Goal: Task Accomplishment & Management: Use online tool/utility

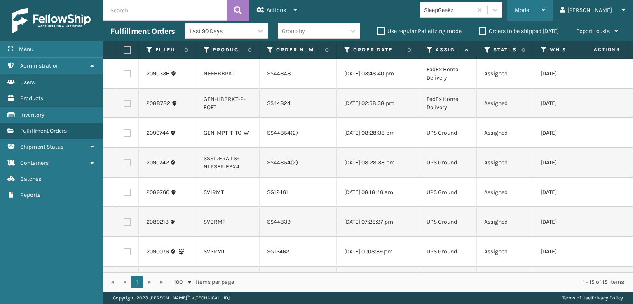
click at [529, 10] on span "Mode" at bounding box center [522, 10] width 14 height 7
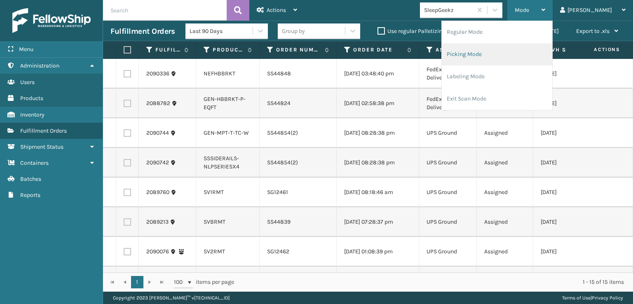
click at [501, 51] on li "Picking Mode" at bounding box center [497, 54] width 110 height 22
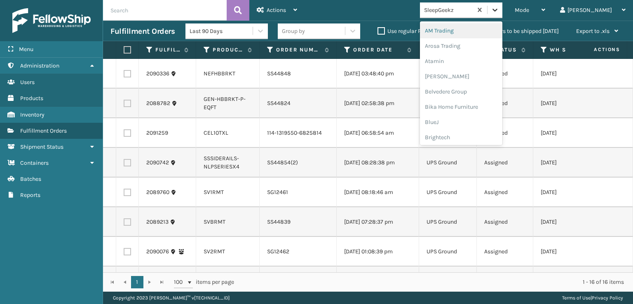
click at [499, 9] on icon at bounding box center [495, 10] width 8 height 8
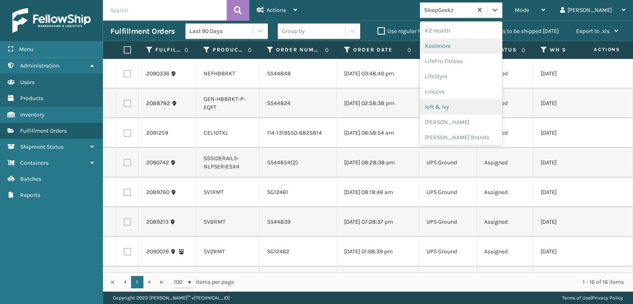
scroll to position [316, 0]
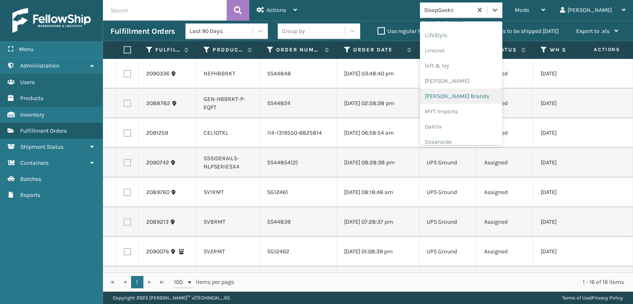
click at [481, 96] on div "[PERSON_NAME] Brands" at bounding box center [461, 96] width 82 height 15
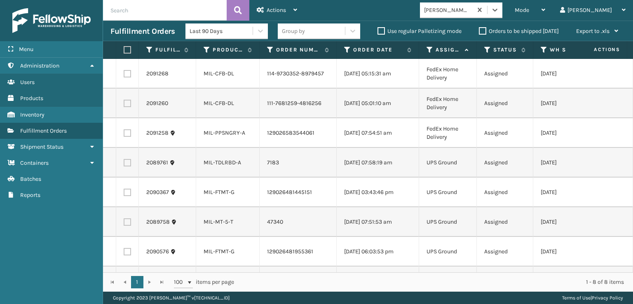
click at [125, 134] on label at bounding box center [127, 132] width 7 height 7
click at [124, 134] on input "checkbox" at bounding box center [124, 131] width 0 height 5
checkbox input "true"
click at [127, 93] on td at bounding box center [127, 104] width 23 height 30
click at [125, 106] on label at bounding box center [127, 103] width 7 height 7
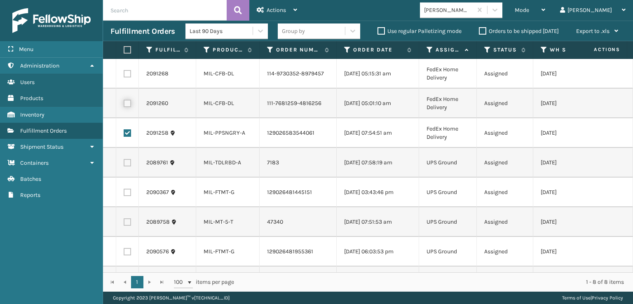
click at [124, 105] on input "checkbox" at bounding box center [124, 102] width 0 height 5
checkbox input "true"
click at [128, 75] on label at bounding box center [127, 73] width 7 height 7
click at [124, 75] on input "checkbox" at bounding box center [124, 72] width 0 height 5
checkbox input "true"
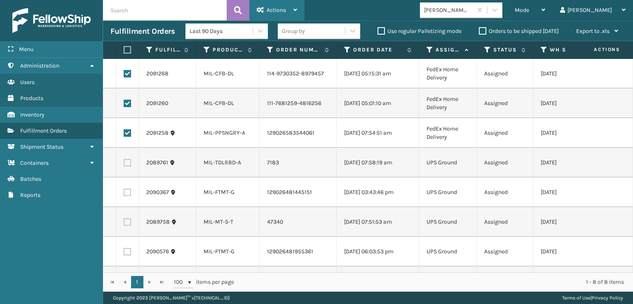
click at [276, 12] on span "Actions" at bounding box center [276, 10] width 19 height 7
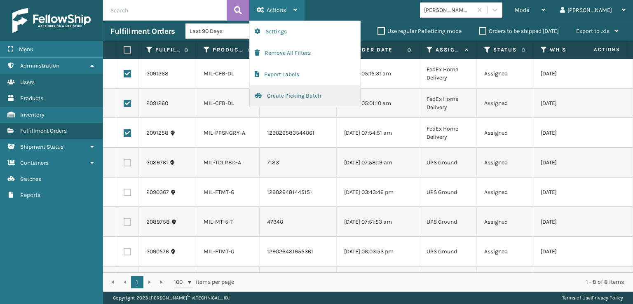
click at [279, 96] on button "Create Picking Batch" at bounding box center [305, 95] width 110 height 21
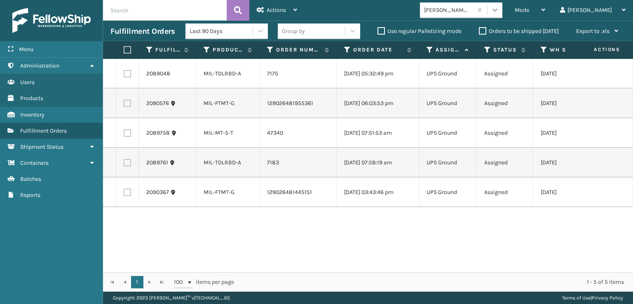
click at [499, 11] on icon at bounding box center [495, 10] width 8 height 8
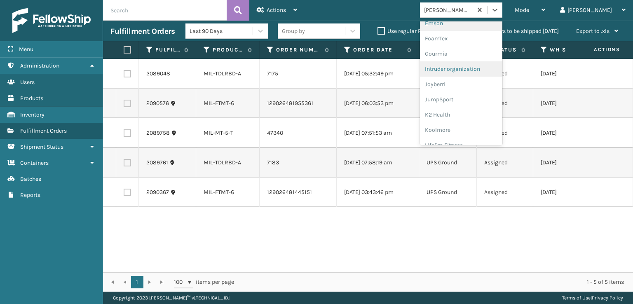
scroll to position [165, 0]
click at [470, 64] on div "FoamTex" at bounding box center [461, 63] width 82 height 15
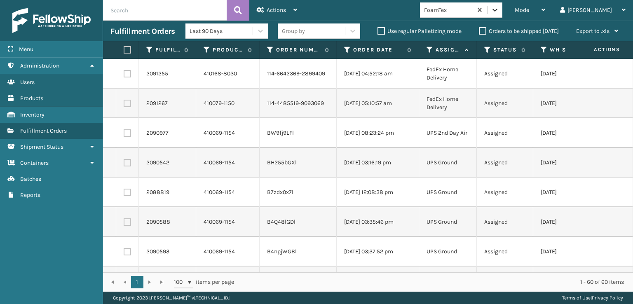
click at [499, 9] on icon at bounding box center [495, 10] width 8 height 8
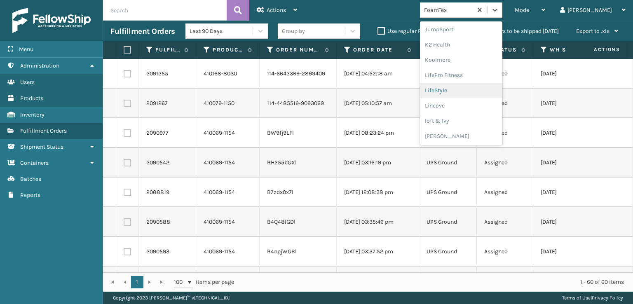
scroll to position [384, 0]
click at [468, 117] on div "Plush Collections" at bounding box center [461, 119] width 82 height 15
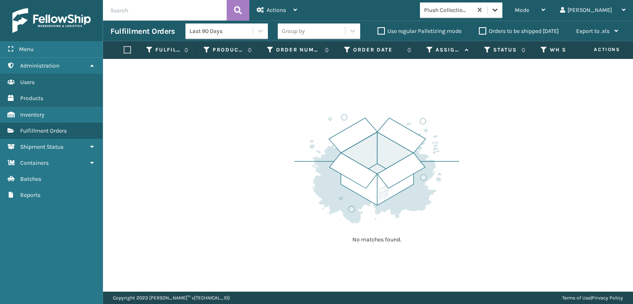
click at [499, 11] on icon at bounding box center [495, 10] width 8 height 8
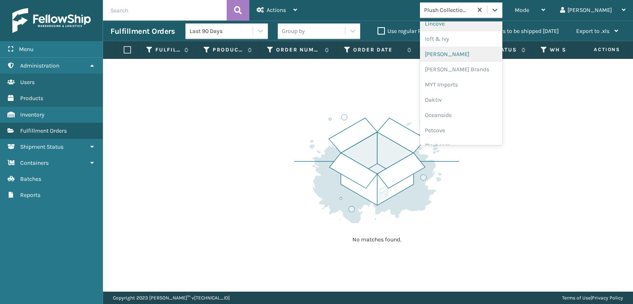
scroll to position [413, 0]
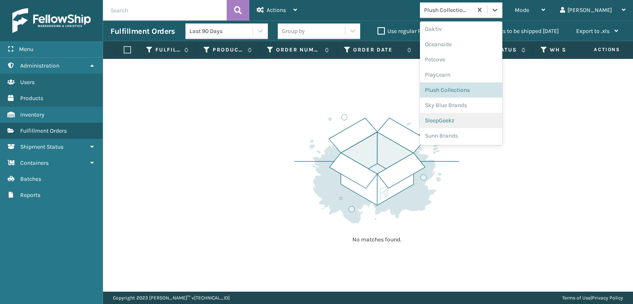
click at [467, 117] on div "SleepGeekz" at bounding box center [461, 120] width 82 height 15
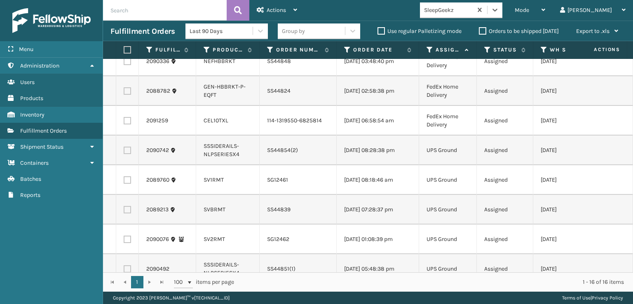
scroll to position [0, 0]
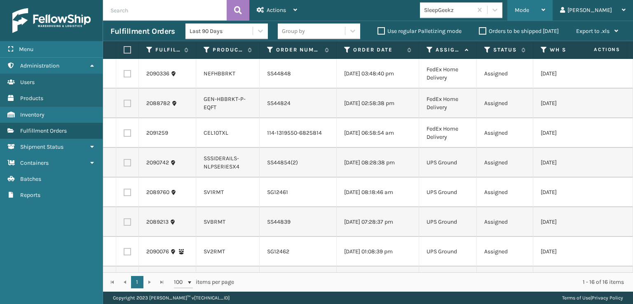
click at [529, 9] on span "Mode" at bounding box center [522, 10] width 14 height 7
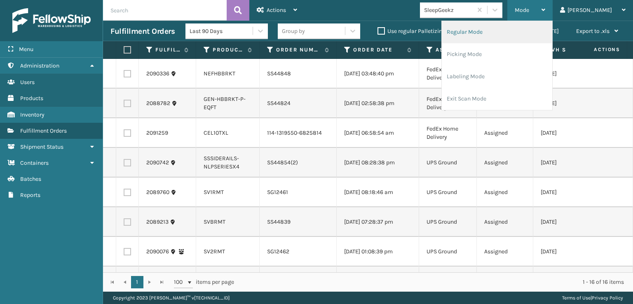
click at [493, 30] on li "Regular Mode" at bounding box center [497, 32] width 110 height 22
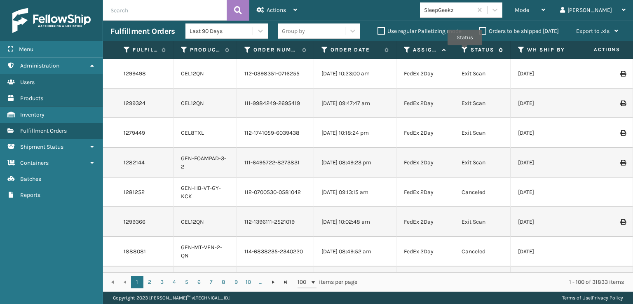
click at [465, 51] on icon at bounding box center [465, 49] width 7 height 7
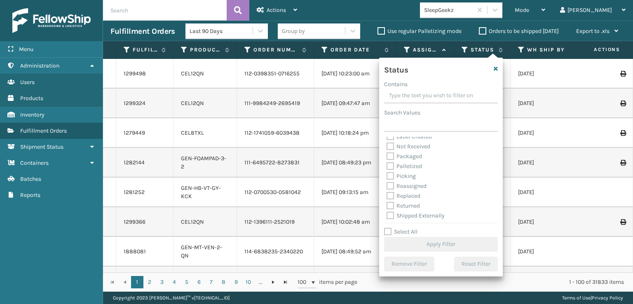
scroll to position [46, 0]
click at [390, 174] on label "Picking" at bounding box center [401, 174] width 29 height 7
click at [387, 174] on input "Picking" at bounding box center [387, 172] width 0 height 5
checkbox input "true"
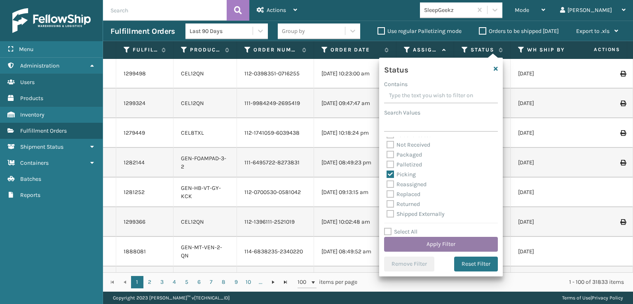
click at [425, 245] on button "Apply Filter" at bounding box center [441, 244] width 114 height 15
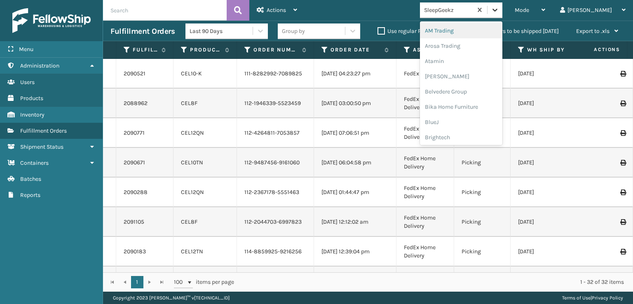
click at [499, 8] on icon at bounding box center [495, 10] width 8 height 8
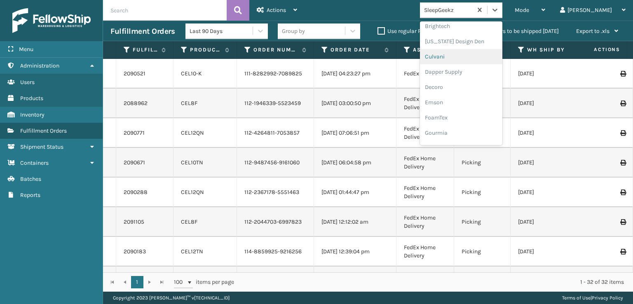
scroll to position [124, 0]
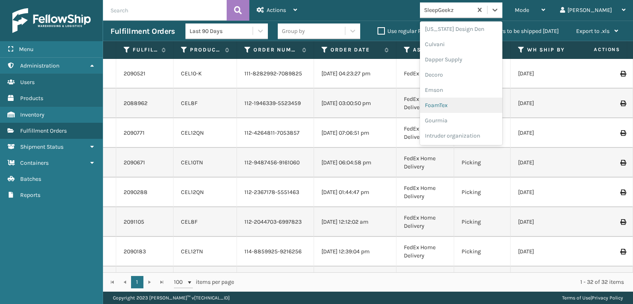
click at [470, 105] on div "FoamTex" at bounding box center [461, 105] width 82 height 15
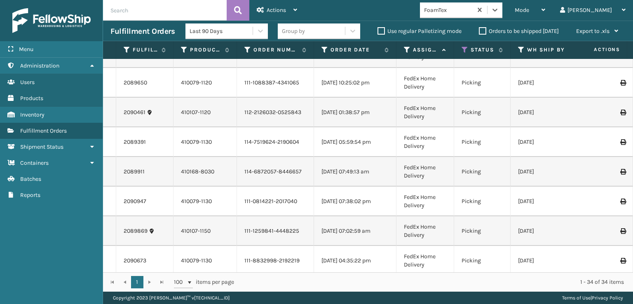
scroll to position [801, 0]
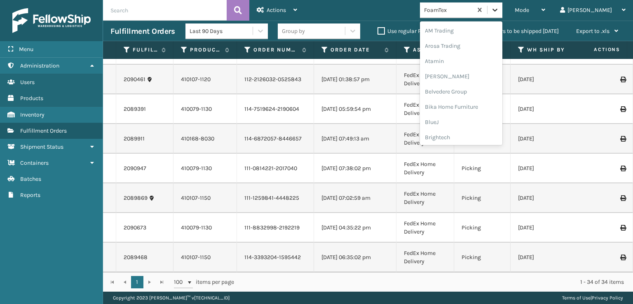
click at [499, 9] on icon at bounding box center [495, 10] width 8 height 8
click at [468, 110] on div "[PERSON_NAME] Brands" at bounding box center [461, 110] width 82 height 15
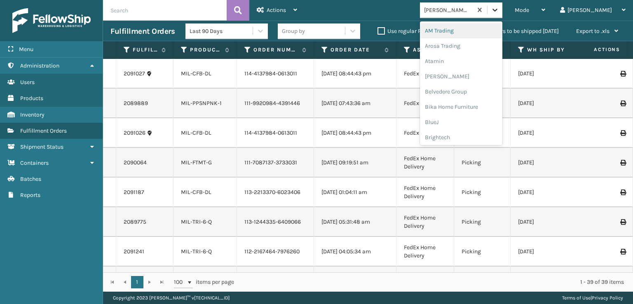
click at [499, 10] on icon at bounding box center [495, 10] width 8 height 8
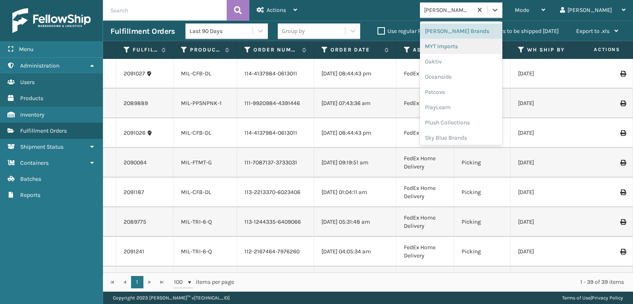
scroll to position [413, 0]
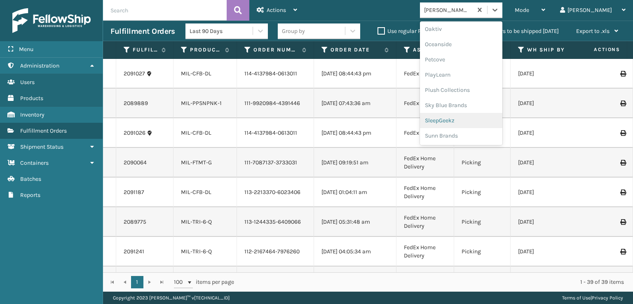
click at [473, 120] on div "SleepGeekz" at bounding box center [461, 120] width 82 height 15
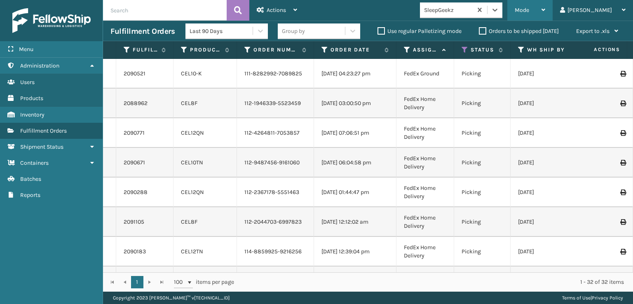
click at [529, 7] on span "Mode" at bounding box center [522, 10] width 14 height 7
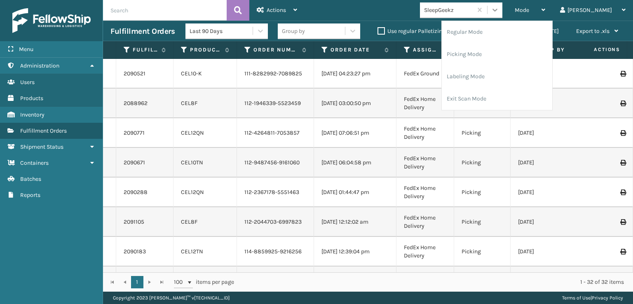
click at [502, 10] on div at bounding box center [495, 9] width 15 height 15
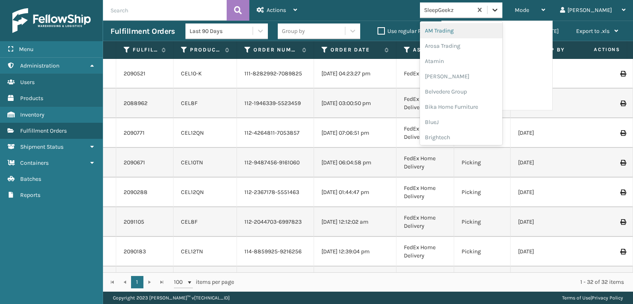
click at [499, 12] on icon at bounding box center [495, 10] width 8 height 8
click at [479, 120] on div "SleepGeekz" at bounding box center [461, 120] width 82 height 15
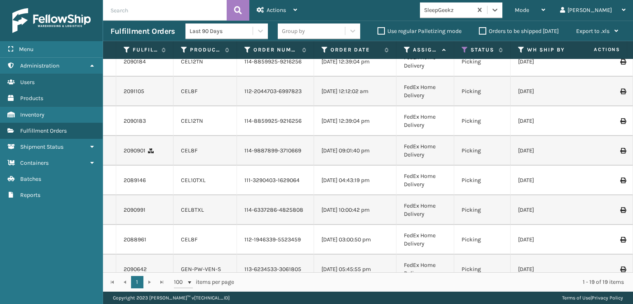
scroll to position [0, 0]
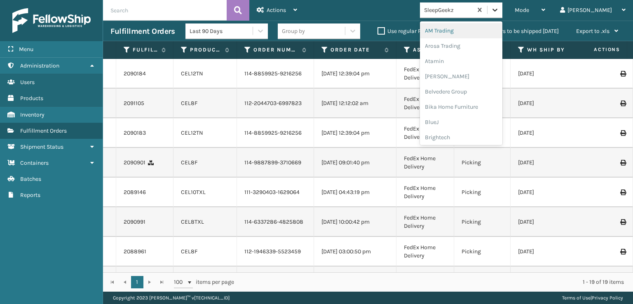
click at [499, 12] on icon at bounding box center [495, 10] width 8 height 8
click at [465, 106] on div "FoamTex" at bounding box center [461, 105] width 82 height 15
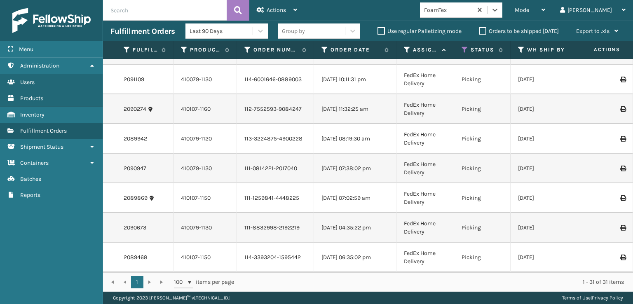
scroll to position [712, 0]
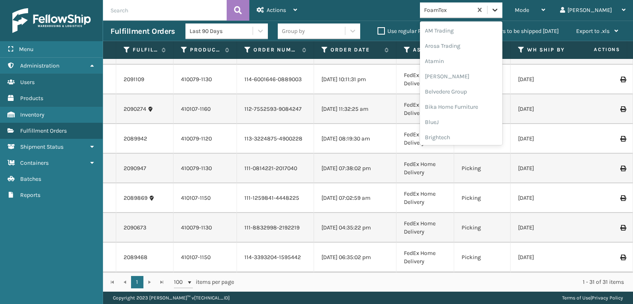
click at [499, 12] on icon at bounding box center [495, 10] width 8 height 8
click at [467, 132] on div "FoamTex" at bounding box center [461, 132] width 82 height 15
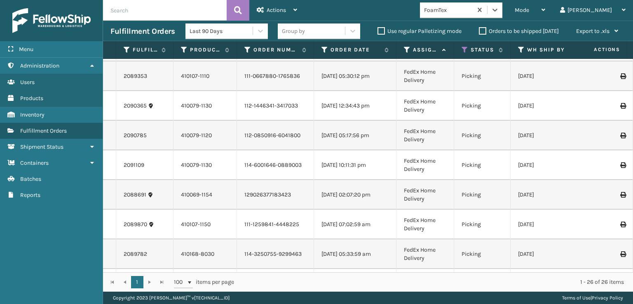
scroll to position [0, 0]
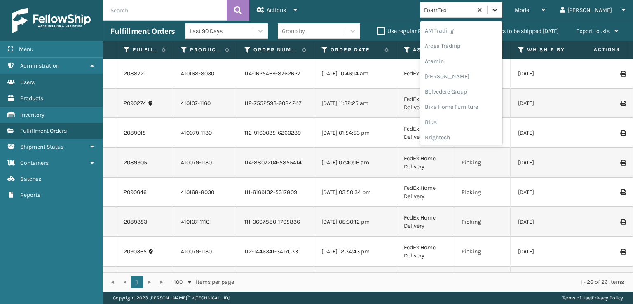
click at [499, 9] on icon at bounding box center [495, 10] width 8 height 8
click at [466, 131] on div "FoamTex" at bounding box center [461, 132] width 82 height 15
click at [499, 7] on icon at bounding box center [495, 10] width 8 height 8
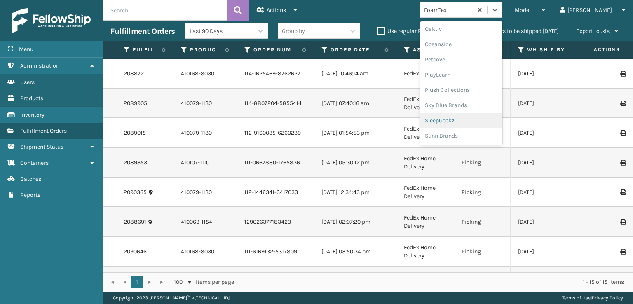
click at [468, 118] on div "SleepGeekz" at bounding box center [461, 120] width 82 height 15
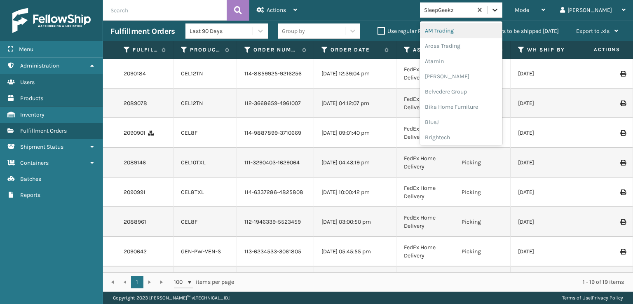
click at [499, 9] on icon at bounding box center [495, 10] width 8 height 8
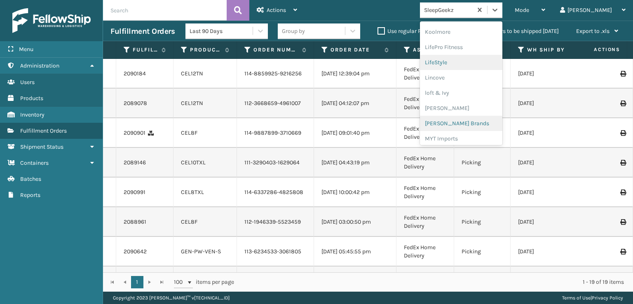
scroll to position [302, 0]
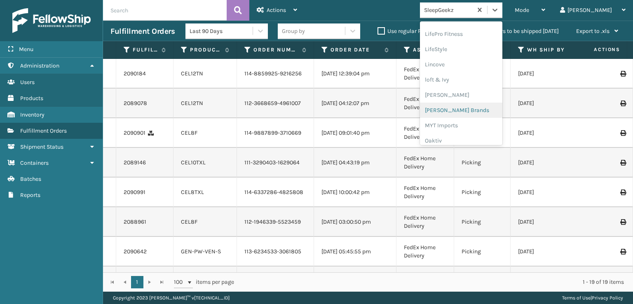
click at [474, 109] on div "[PERSON_NAME] Brands" at bounding box center [461, 110] width 82 height 15
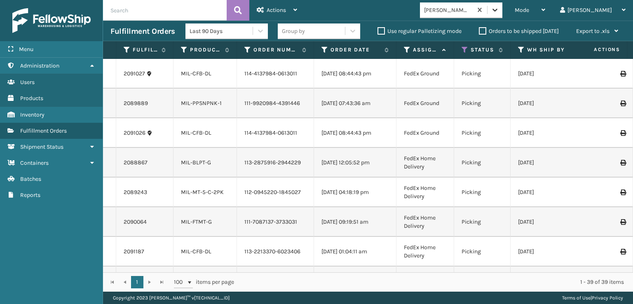
click at [499, 10] on icon at bounding box center [495, 10] width 8 height 8
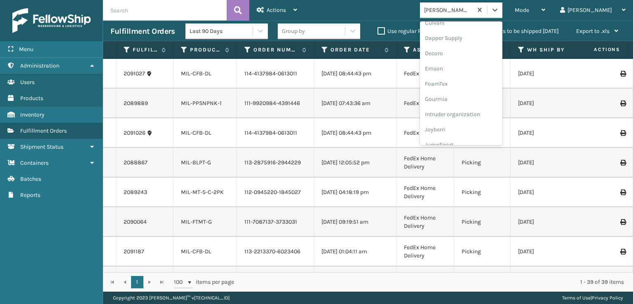
scroll to position [165, 0]
click at [468, 63] on div "FoamTex" at bounding box center [461, 63] width 82 height 15
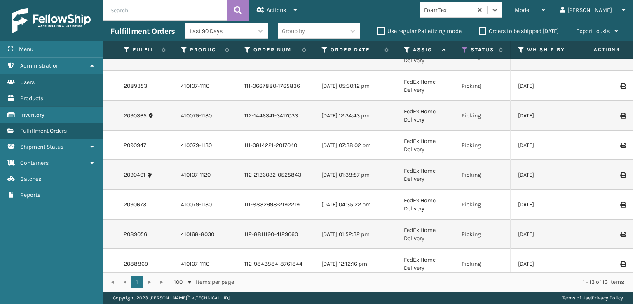
scroll to position [0, 0]
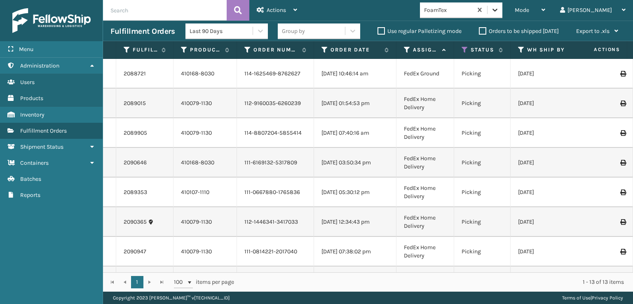
click at [499, 13] on icon at bounding box center [495, 10] width 8 height 8
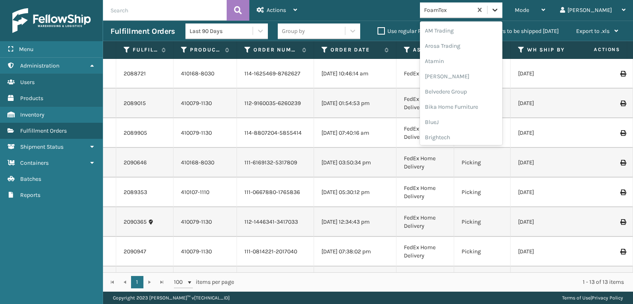
scroll to position [96, 0]
click at [472, 132] on div "FoamTex" at bounding box center [461, 132] width 82 height 15
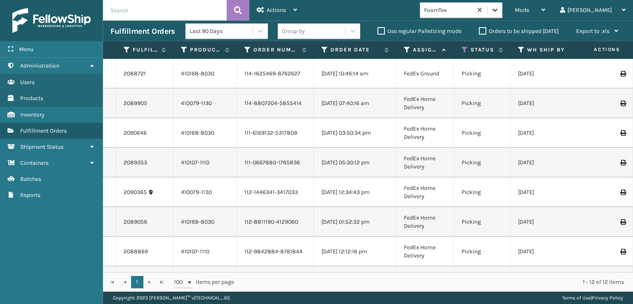
click at [499, 12] on icon at bounding box center [495, 10] width 8 height 8
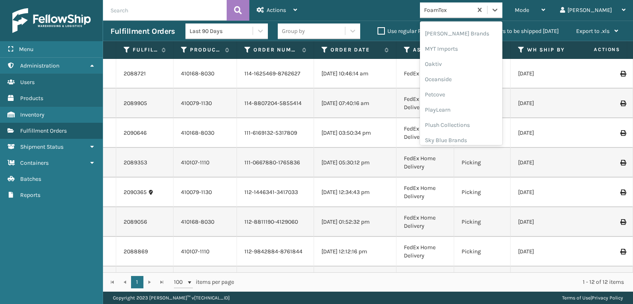
scroll to position [413, 0]
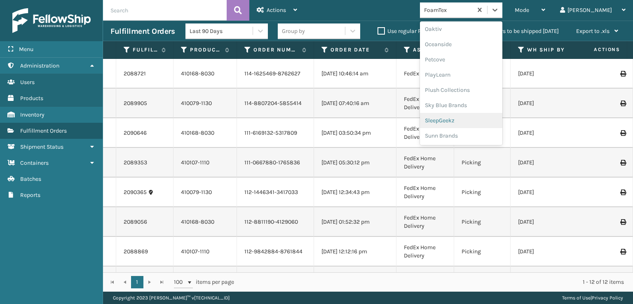
click at [470, 121] on div "SleepGeekz" at bounding box center [461, 120] width 82 height 15
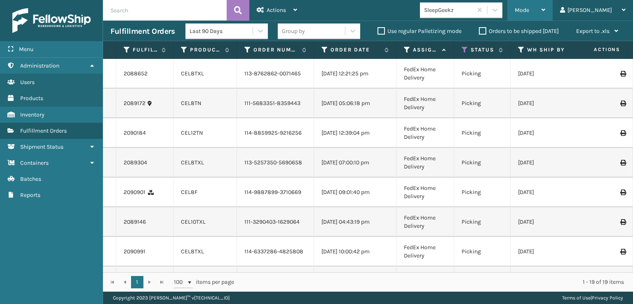
click at [529, 13] on span "Mode" at bounding box center [522, 10] width 14 height 7
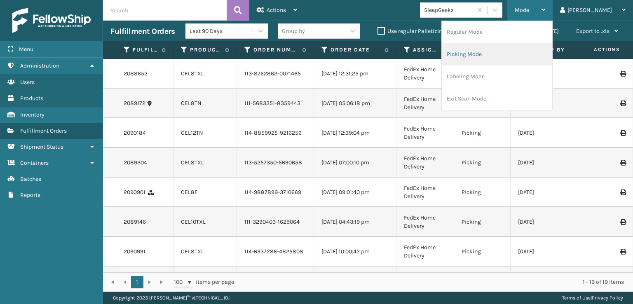
click at [491, 52] on li "Picking Mode" at bounding box center [497, 54] width 110 height 22
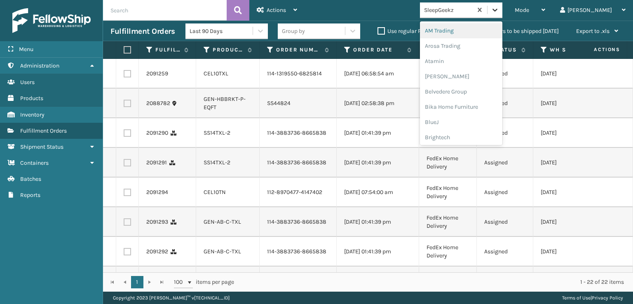
click at [499, 9] on icon at bounding box center [495, 10] width 8 height 8
click at [468, 105] on div "FoamTex" at bounding box center [461, 105] width 82 height 15
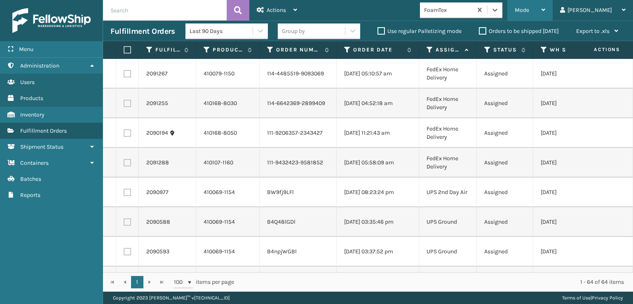
click at [529, 7] on span "Mode" at bounding box center [522, 10] width 14 height 7
click at [399, 10] on div "Mode Regular Mode Picking Mode Labeling Mode Exit Scan Mode FoamTex [PERSON_NAM…" at bounding box center [469, 10] width 328 height 21
click at [127, 164] on label at bounding box center [127, 162] width 7 height 7
click at [124, 164] on input "checkbox" at bounding box center [124, 161] width 0 height 5
checkbox input "true"
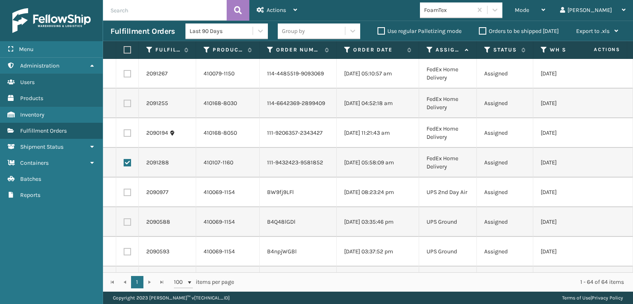
click at [128, 133] on label at bounding box center [127, 132] width 7 height 7
click at [124, 133] on input "checkbox" at bounding box center [124, 131] width 0 height 5
checkbox input "true"
click at [126, 101] on label at bounding box center [127, 103] width 7 height 7
click at [124, 101] on input "checkbox" at bounding box center [124, 102] width 0 height 5
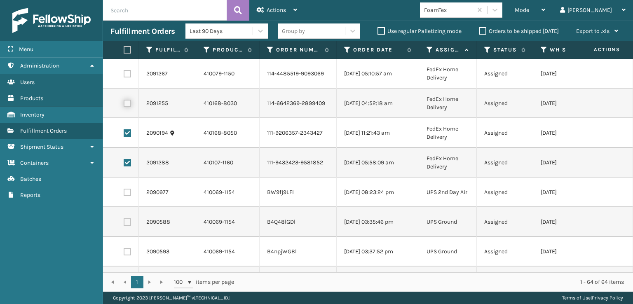
checkbox input "true"
click at [126, 71] on label at bounding box center [127, 73] width 7 height 7
click at [124, 71] on input "checkbox" at bounding box center [124, 72] width 0 height 5
checkbox input "true"
click at [272, 5] on div "Actions" at bounding box center [277, 10] width 40 height 21
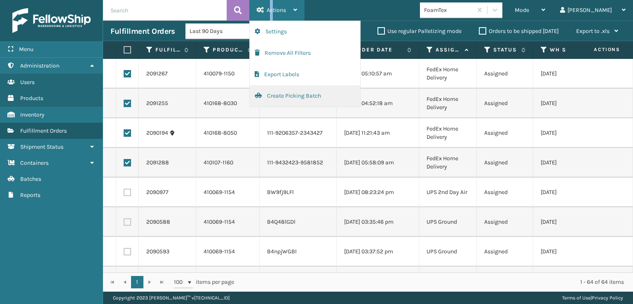
click at [278, 93] on button "Create Picking Batch" at bounding box center [305, 95] width 110 height 21
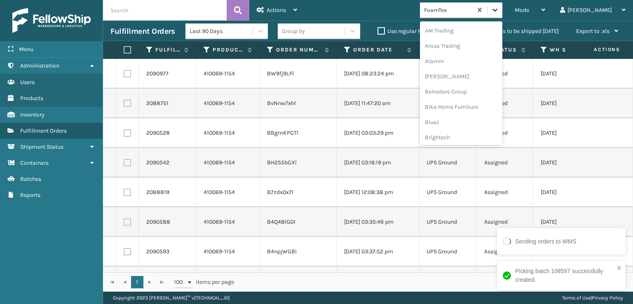
scroll to position [96, 0]
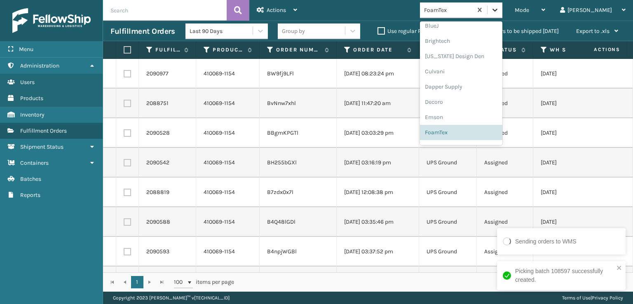
click at [499, 8] on icon at bounding box center [495, 10] width 8 height 8
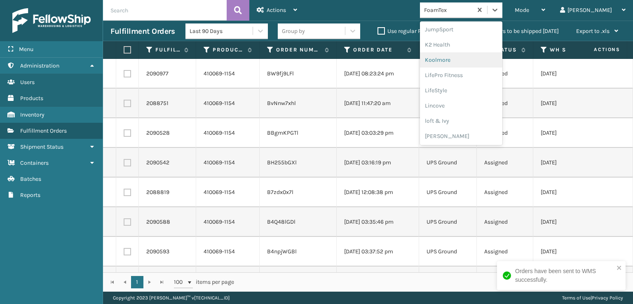
scroll to position [384, 0]
click at [468, 117] on div "Plush Collections" at bounding box center [461, 119] width 82 height 15
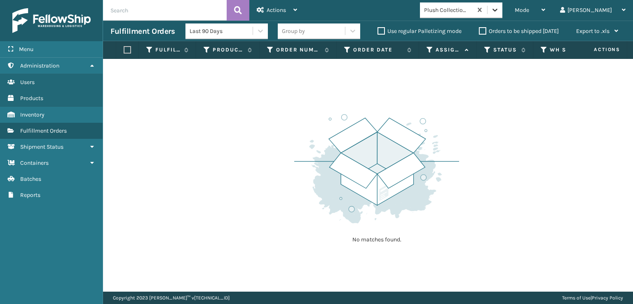
click at [499, 7] on icon at bounding box center [495, 10] width 8 height 8
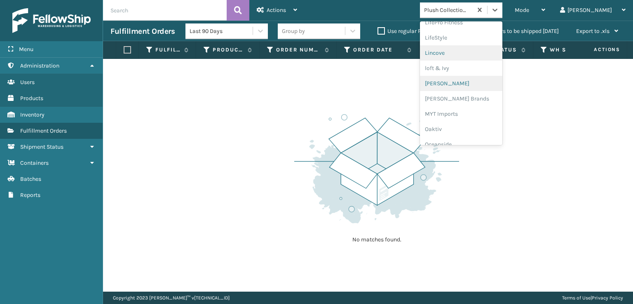
scroll to position [327, 0]
click at [485, 82] on div "[PERSON_NAME] Brands" at bounding box center [461, 84] width 82 height 15
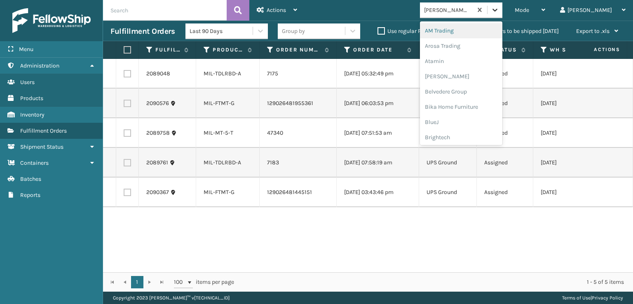
click at [499, 9] on icon at bounding box center [495, 10] width 8 height 8
click at [477, 121] on div "SleepGeekz" at bounding box center [461, 120] width 82 height 15
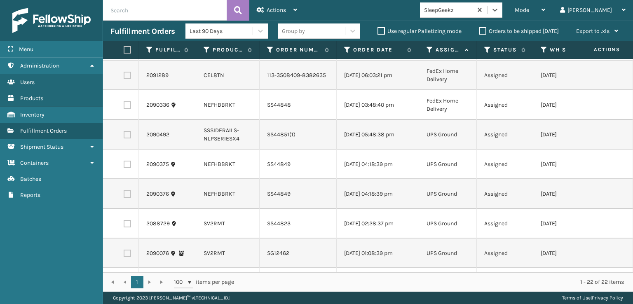
scroll to position [165, 0]
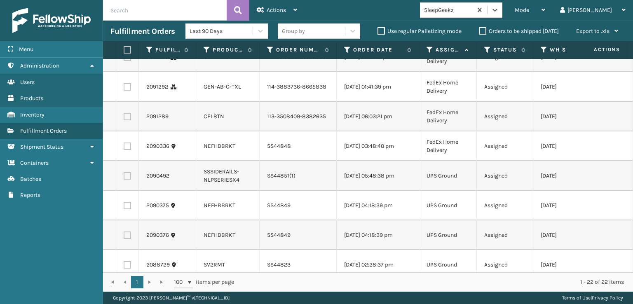
click at [129, 120] on label at bounding box center [127, 116] width 7 height 7
click at [124, 118] on input "checkbox" at bounding box center [124, 115] width 0 height 5
checkbox input "true"
click at [129, 91] on label at bounding box center [127, 86] width 7 height 7
click at [124, 89] on input "checkbox" at bounding box center [124, 85] width 0 height 5
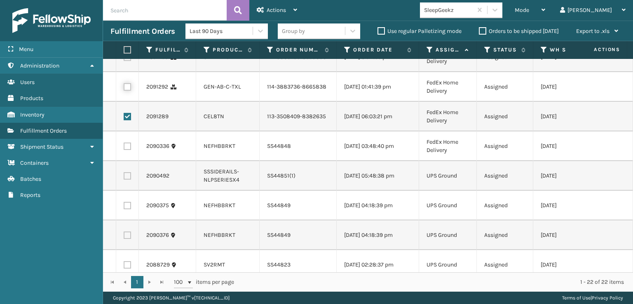
checkbox input "true"
click at [128, 61] on label at bounding box center [127, 57] width 7 height 7
click at [124, 59] on input "checkbox" at bounding box center [124, 56] width 0 height 5
checkbox input "true"
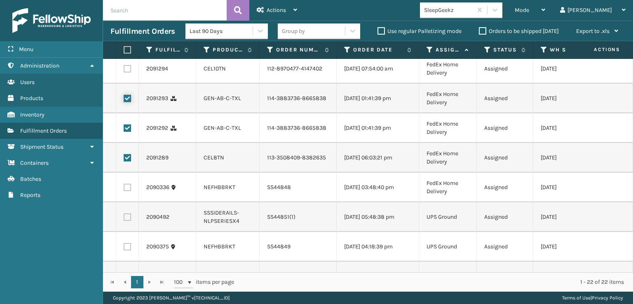
scroll to position [82, 0]
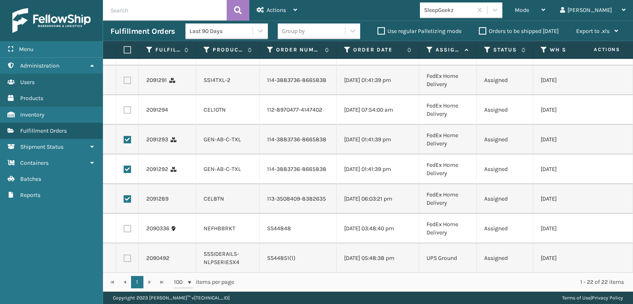
click at [129, 114] on label at bounding box center [127, 109] width 7 height 7
click at [124, 112] on input "checkbox" at bounding box center [124, 108] width 0 height 5
checkbox input "true"
click at [129, 84] on label at bounding box center [127, 80] width 7 height 7
click at [124, 82] on input "checkbox" at bounding box center [124, 79] width 0 height 5
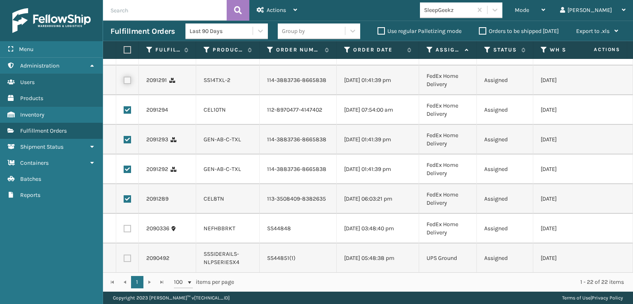
checkbox input "true"
click at [129, 54] on label at bounding box center [127, 50] width 7 height 7
click at [124, 52] on input "checkbox" at bounding box center [124, 49] width 0 height 5
checkbox input "true"
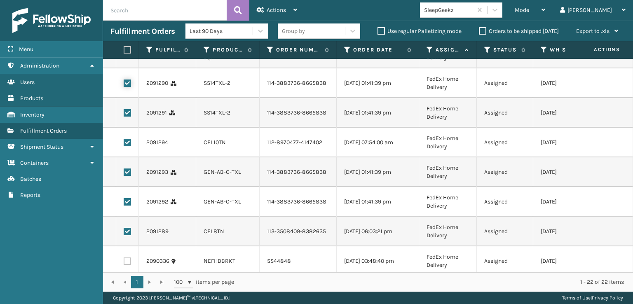
scroll to position [0, 0]
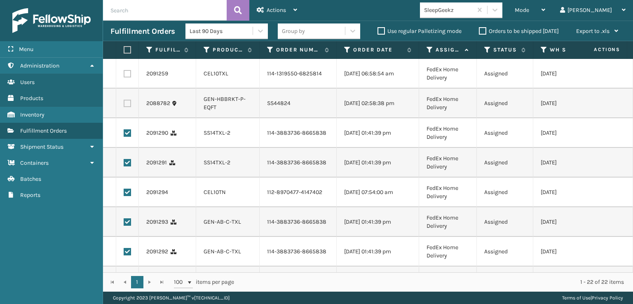
click at [128, 76] on label at bounding box center [127, 73] width 7 height 7
click at [124, 75] on input "checkbox" at bounding box center [124, 72] width 0 height 5
checkbox input "true"
click at [275, 7] on span "Actions" at bounding box center [276, 10] width 19 height 7
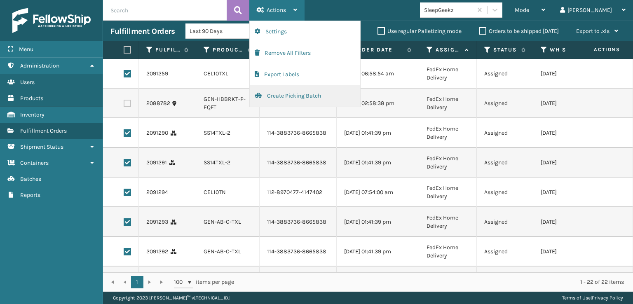
click at [304, 96] on button "Create Picking Batch" at bounding box center [305, 95] width 110 height 21
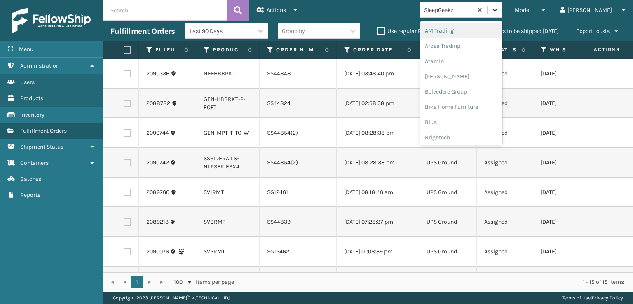
click at [499, 10] on icon at bounding box center [495, 10] width 8 height 8
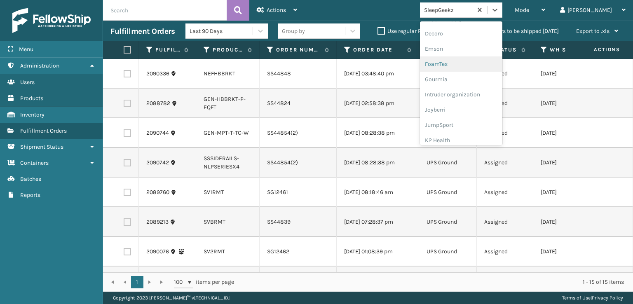
click at [476, 63] on div "FoamTex" at bounding box center [461, 63] width 82 height 15
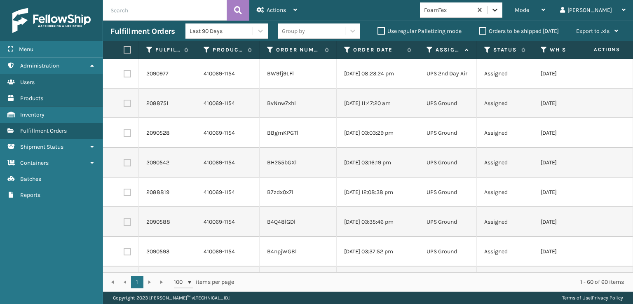
click at [499, 11] on icon at bounding box center [495, 10] width 8 height 8
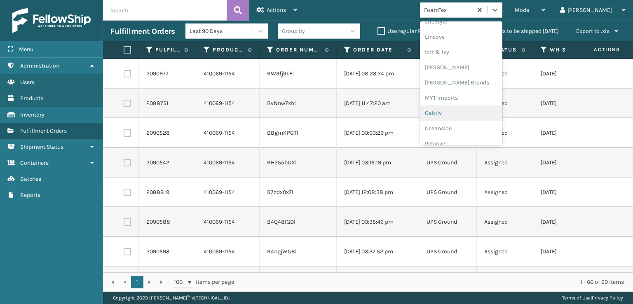
scroll to position [343, 0]
click at [474, 66] on div "[PERSON_NAME] Brands" at bounding box center [461, 68] width 82 height 15
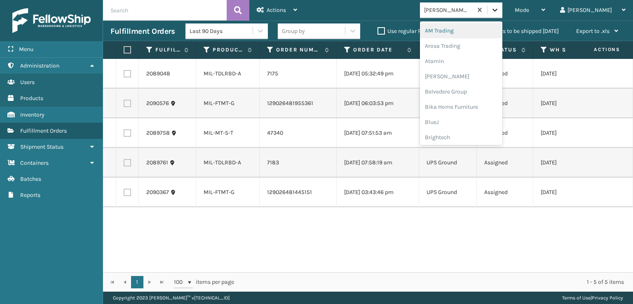
click at [499, 11] on icon at bounding box center [495, 10] width 8 height 8
click at [473, 88] on div "Plush Collections" at bounding box center [461, 89] width 82 height 15
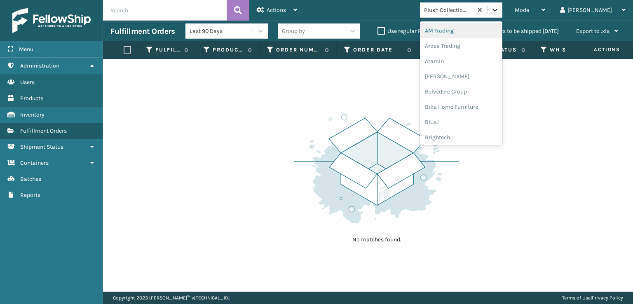
click at [497, 10] on icon at bounding box center [495, 10] width 5 height 3
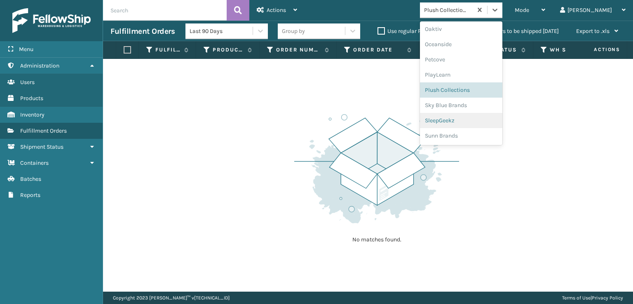
click at [473, 118] on div "SleepGeekz" at bounding box center [461, 120] width 82 height 15
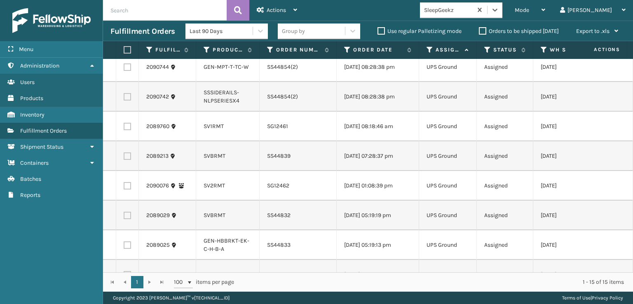
scroll to position [0, 0]
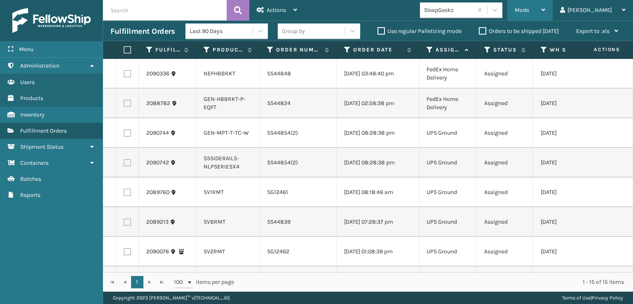
click at [529, 12] on span "Mode" at bounding box center [522, 10] width 14 height 7
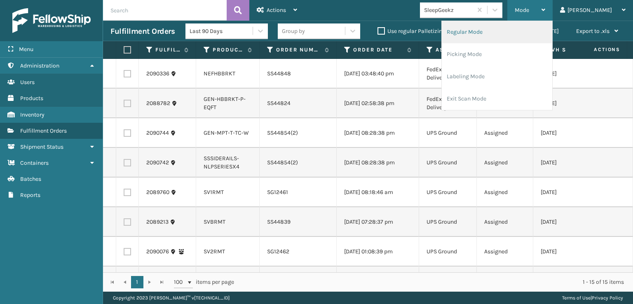
click at [503, 31] on li "Regular Mode" at bounding box center [497, 32] width 110 height 22
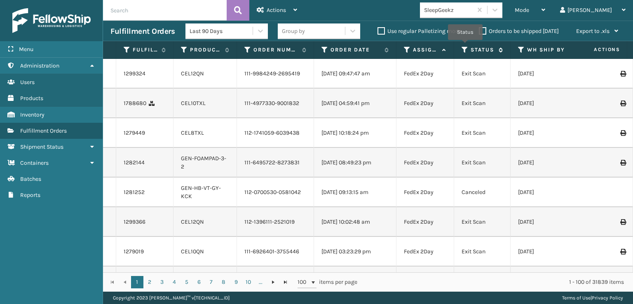
click at [465, 46] on icon at bounding box center [465, 49] width 7 height 7
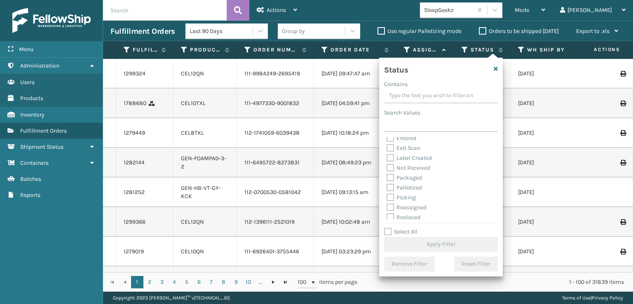
scroll to position [46, 0]
click at [391, 173] on label "Picking" at bounding box center [401, 174] width 29 height 7
click at [387, 173] on input "Picking" at bounding box center [387, 172] width 0 height 5
checkbox input "true"
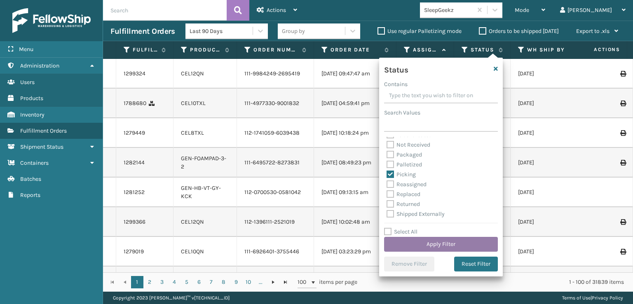
click at [420, 245] on button "Apply Filter" at bounding box center [441, 244] width 114 height 15
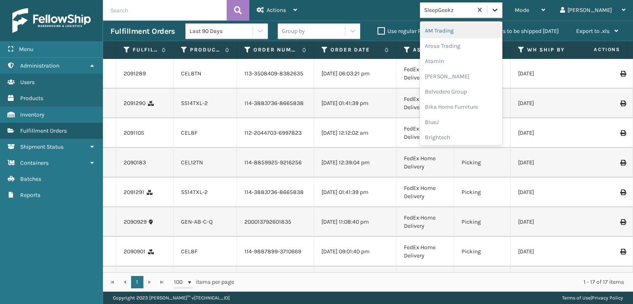
click at [499, 12] on icon at bounding box center [495, 10] width 8 height 8
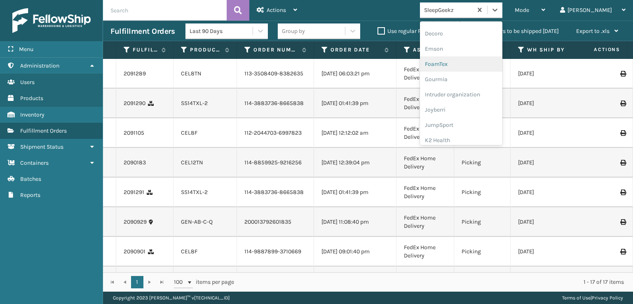
click at [476, 62] on div "FoamTex" at bounding box center [461, 63] width 82 height 15
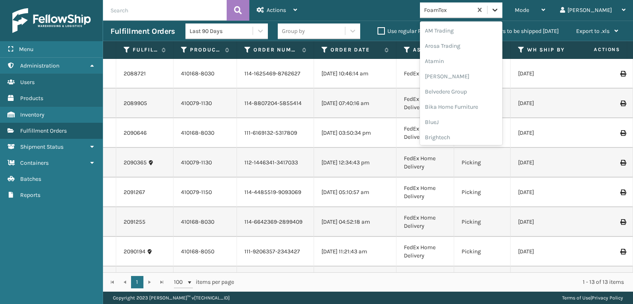
click at [499, 7] on icon at bounding box center [495, 10] width 8 height 8
click at [477, 116] on div "SleepGeekz" at bounding box center [461, 120] width 82 height 15
click at [499, 9] on icon at bounding box center [495, 10] width 8 height 8
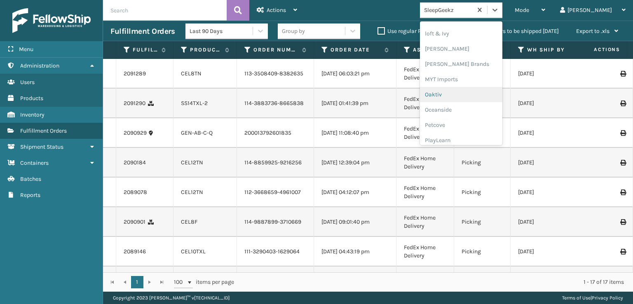
scroll to position [331, 0]
click at [474, 80] on div "[PERSON_NAME] Brands" at bounding box center [461, 80] width 82 height 15
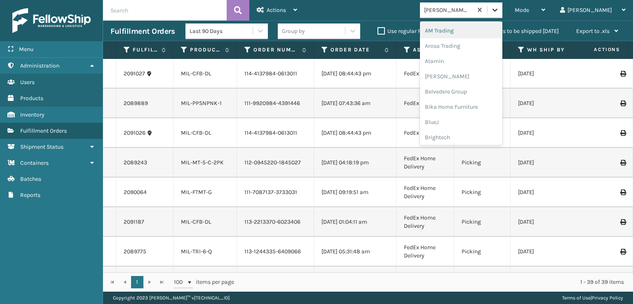
click at [502, 9] on div at bounding box center [495, 9] width 15 height 15
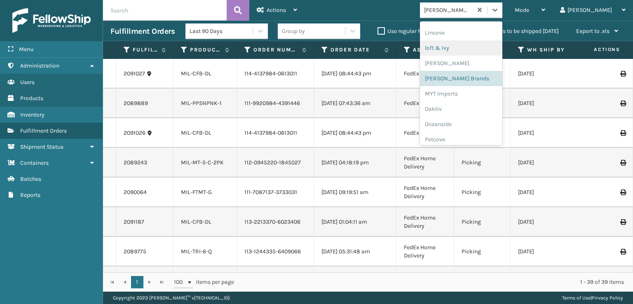
scroll to position [413, 0]
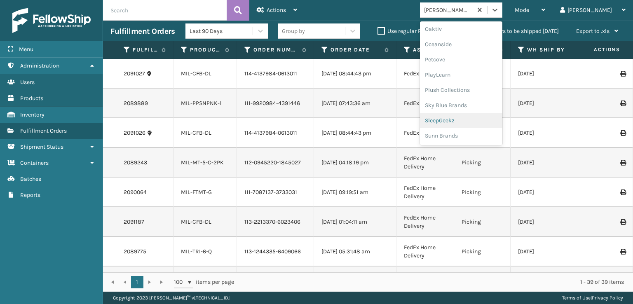
click at [475, 119] on div "SleepGeekz" at bounding box center [461, 120] width 82 height 15
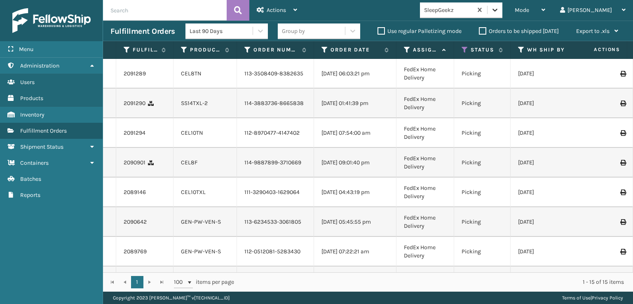
click at [499, 8] on icon at bounding box center [495, 10] width 8 height 8
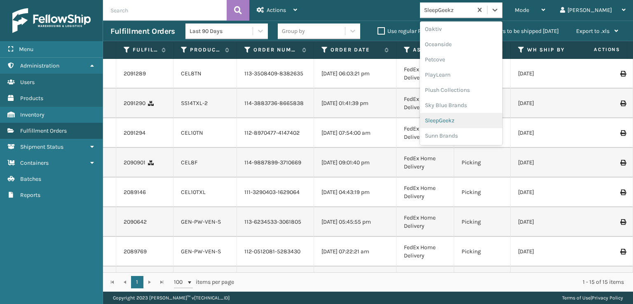
click at [479, 119] on div "SleepGeekz" at bounding box center [461, 120] width 82 height 15
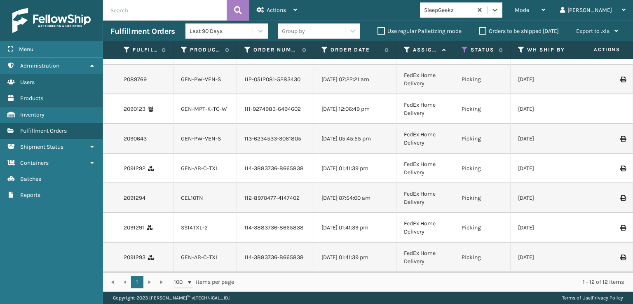
scroll to position [208, 0]
click at [499, 8] on icon at bounding box center [495, 10] width 8 height 8
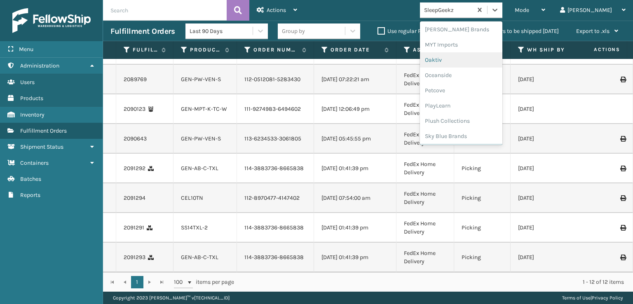
scroll to position [413, 0]
click at [478, 120] on div "SleepGeekz" at bounding box center [461, 120] width 82 height 15
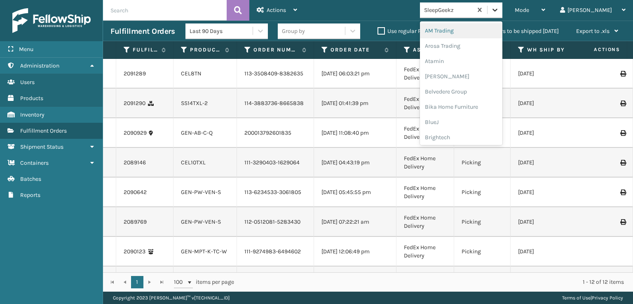
click at [497, 10] on icon at bounding box center [495, 10] width 5 height 3
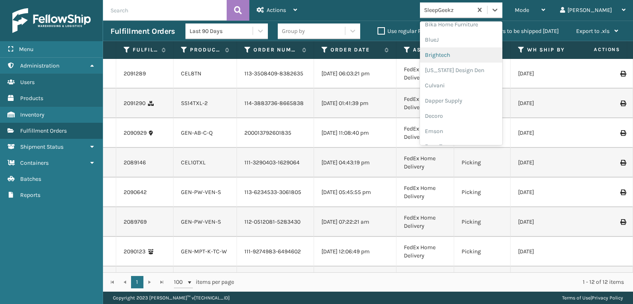
scroll to position [124, 0]
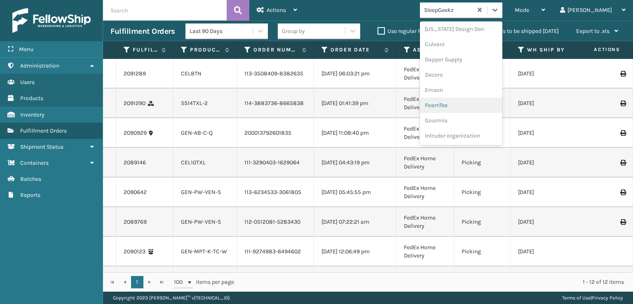
click at [473, 106] on div "FoamTex" at bounding box center [461, 105] width 82 height 15
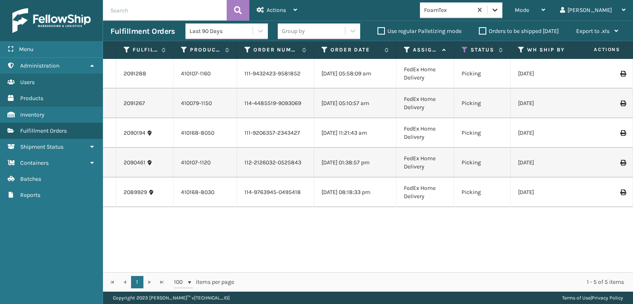
click at [497, 10] on icon at bounding box center [495, 10] width 5 height 3
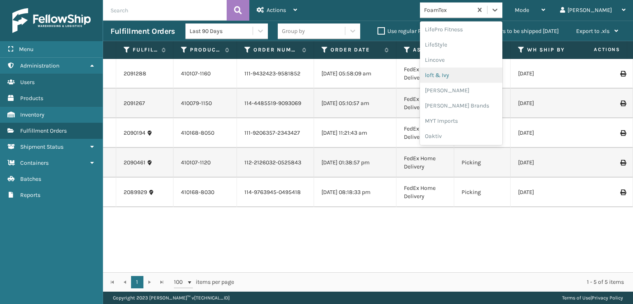
scroll to position [343, 0]
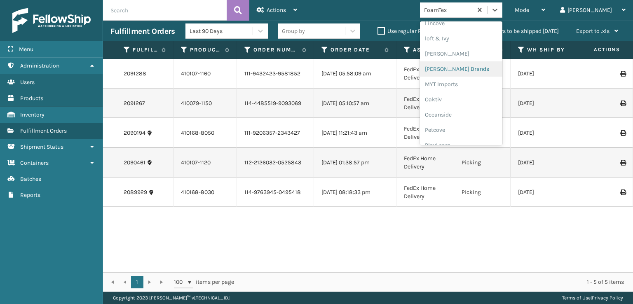
click at [469, 67] on div "[PERSON_NAME] Brands" at bounding box center [461, 68] width 82 height 15
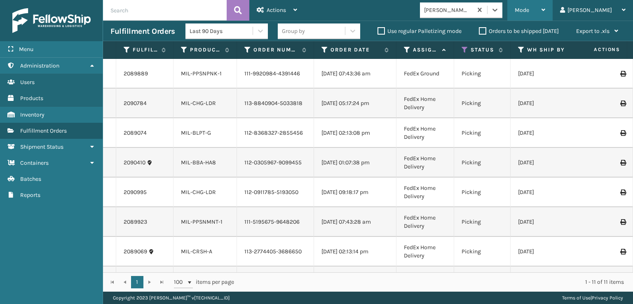
click at [529, 13] on span "Mode" at bounding box center [522, 10] width 14 height 7
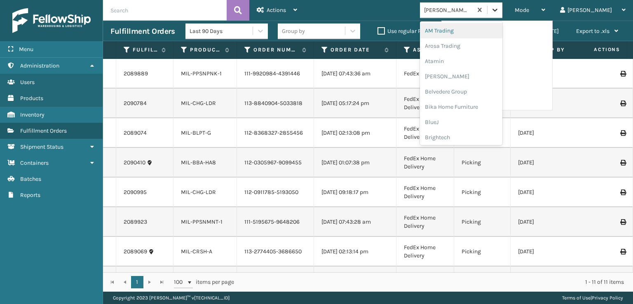
click at [502, 4] on div at bounding box center [495, 9] width 15 height 15
click at [471, 79] on div "[PERSON_NAME] Brands" at bounding box center [461, 80] width 82 height 15
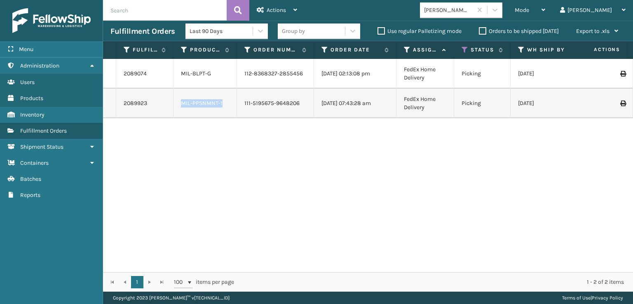
drag, startPoint x: 226, startPoint y: 104, endPoint x: 176, endPoint y: 107, distance: 49.9
click at [176, 107] on td "MIL-PPSNMNT-1" at bounding box center [205, 104] width 63 height 30
copy link "MIL-PPSNMNT-1"
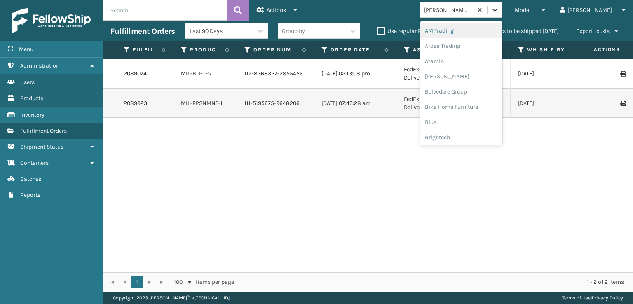
click at [497, 11] on icon at bounding box center [495, 10] width 5 height 3
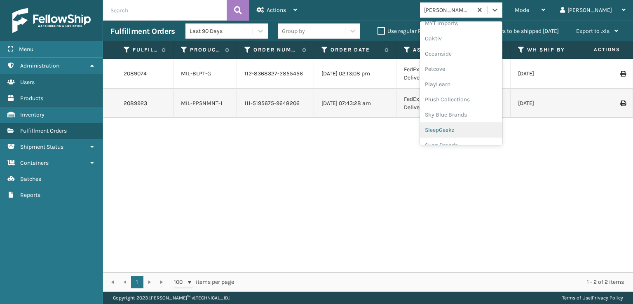
scroll to position [413, 0]
click at [470, 118] on div "SleepGeekz" at bounding box center [461, 120] width 82 height 15
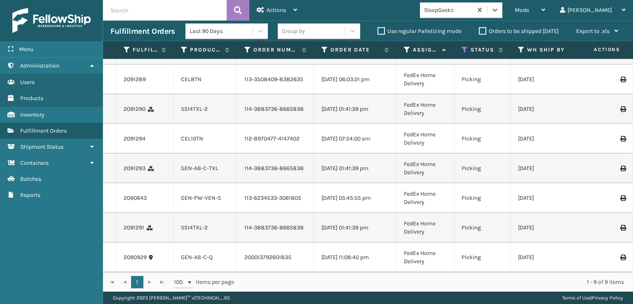
scroll to position [104, 0]
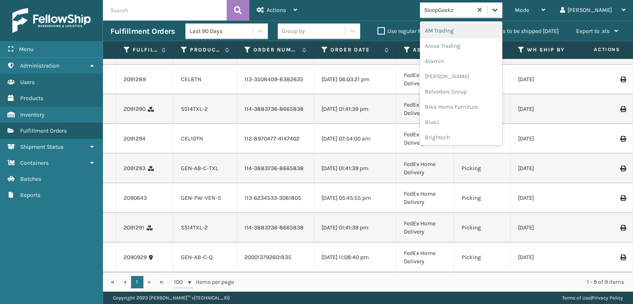
click at [499, 9] on icon at bounding box center [495, 10] width 8 height 8
click at [478, 120] on div "SleepGeekz" at bounding box center [461, 120] width 82 height 15
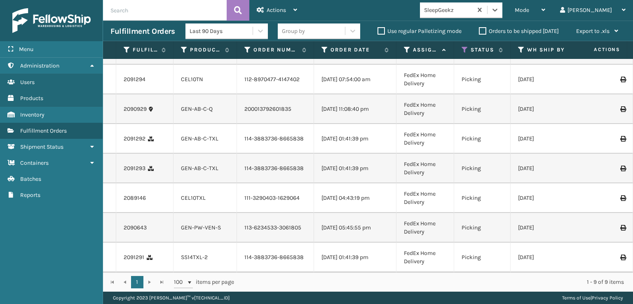
scroll to position [104, 0]
click at [466, 48] on icon at bounding box center [465, 49] width 7 height 7
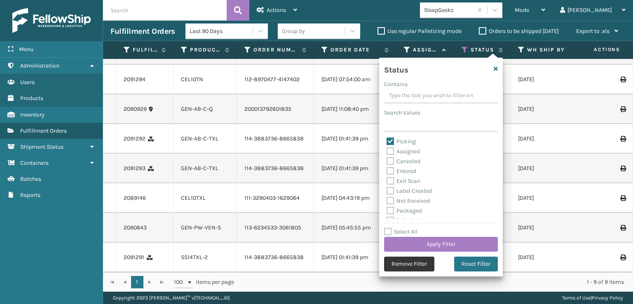
click at [417, 265] on button "Remove Filter" at bounding box center [409, 264] width 50 height 15
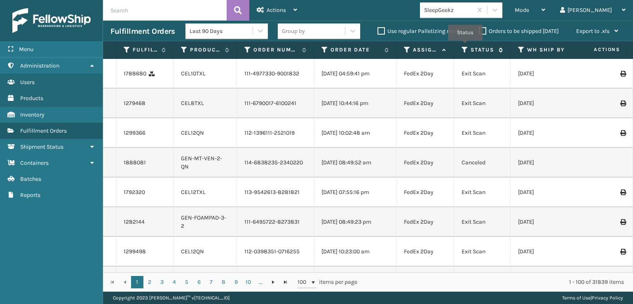
click at [465, 46] on icon at bounding box center [465, 49] width 7 height 7
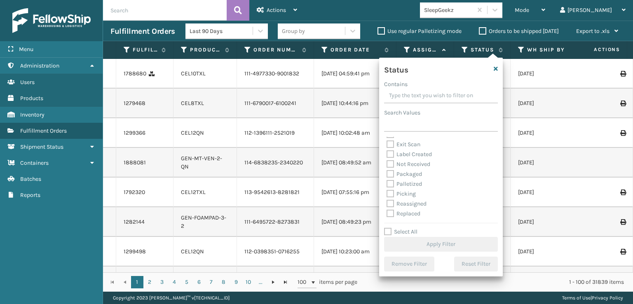
scroll to position [41, 0]
click at [392, 178] on label "Picking" at bounding box center [401, 179] width 29 height 7
click at [387, 178] on input "Picking" at bounding box center [387, 177] width 0 height 5
checkbox input "true"
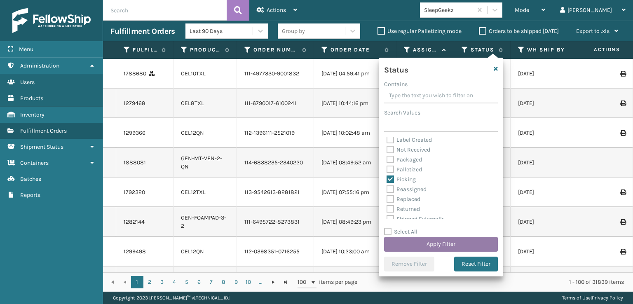
click at [423, 241] on button "Apply Filter" at bounding box center [441, 244] width 114 height 15
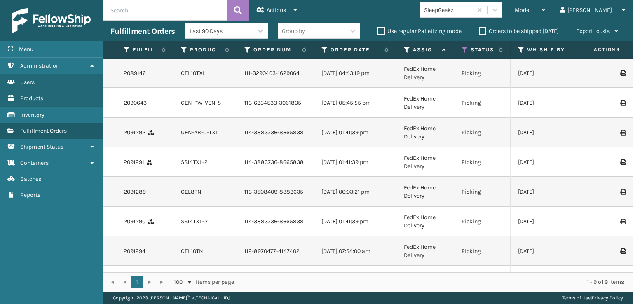
scroll to position [0, 0]
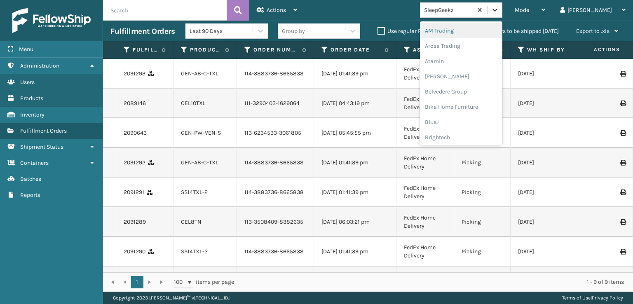
click at [499, 12] on icon at bounding box center [495, 10] width 8 height 8
click at [472, 106] on div "FoamTex" at bounding box center [461, 105] width 82 height 15
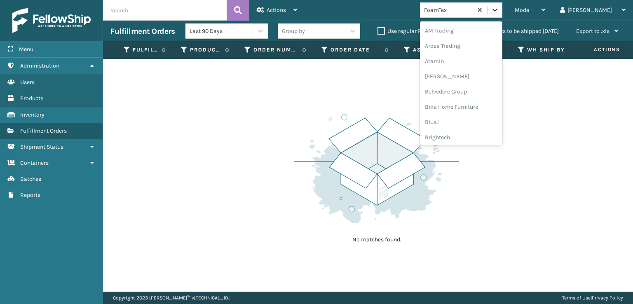
click at [502, 14] on div at bounding box center [495, 9] width 15 height 15
click at [476, 120] on div "Plush Collections" at bounding box center [461, 119] width 82 height 15
click at [499, 14] on icon at bounding box center [495, 10] width 8 height 8
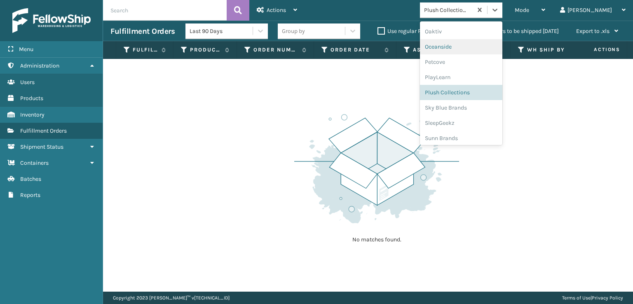
scroll to position [413, 0]
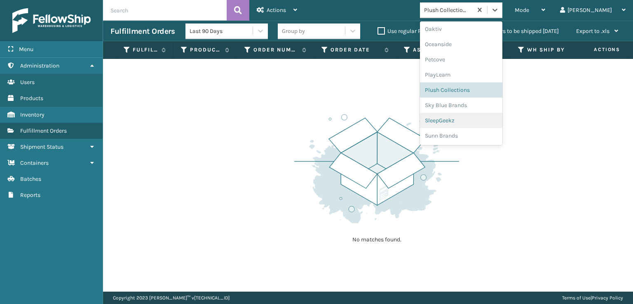
click at [478, 121] on div "SleepGeekz" at bounding box center [461, 120] width 82 height 15
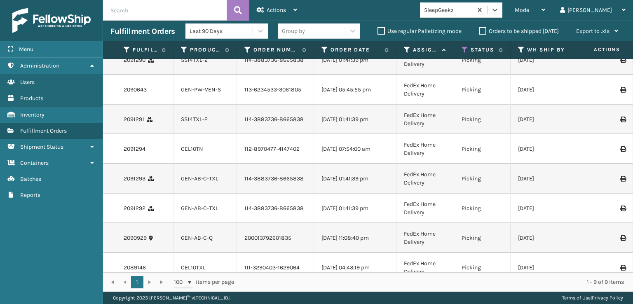
scroll to position [0, 0]
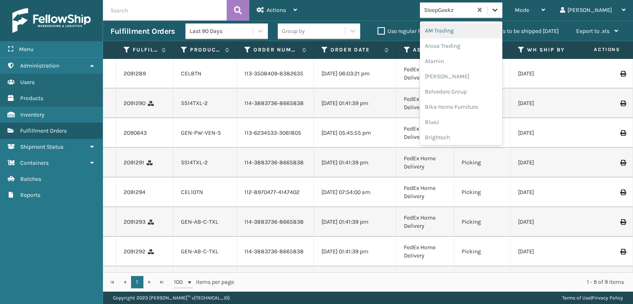
click at [499, 12] on icon at bounding box center [495, 10] width 8 height 8
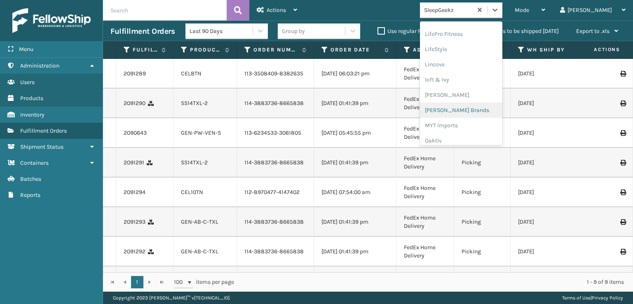
click at [483, 111] on div "[PERSON_NAME] Brands" at bounding box center [461, 110] width 82 height 15
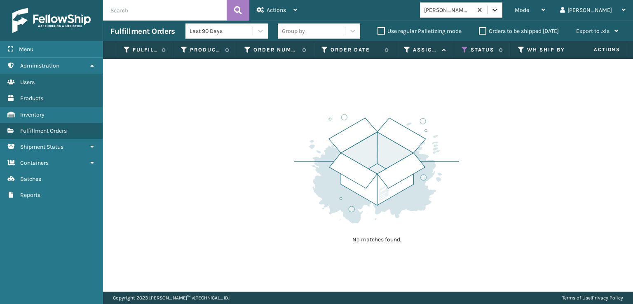
click at [499, 9] on icon at bounding box center [495, 10] width 8 height 8
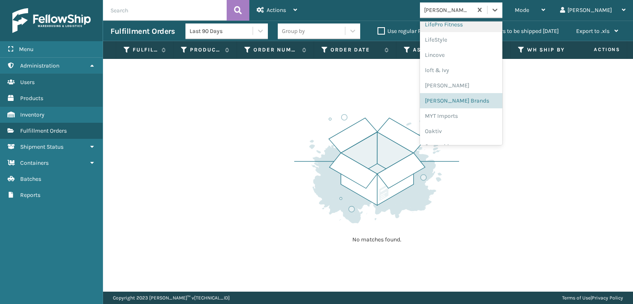
scroll to position [343, 0]
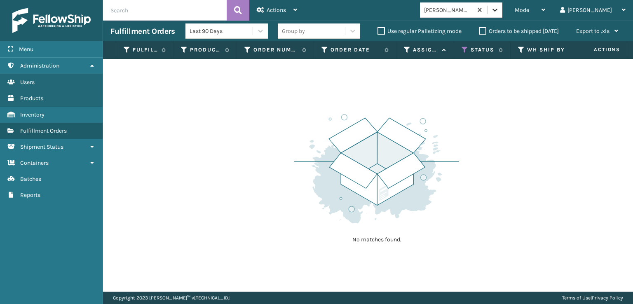
click at [502, 15] on div at bounding box center [495, 9] width 15 height 15
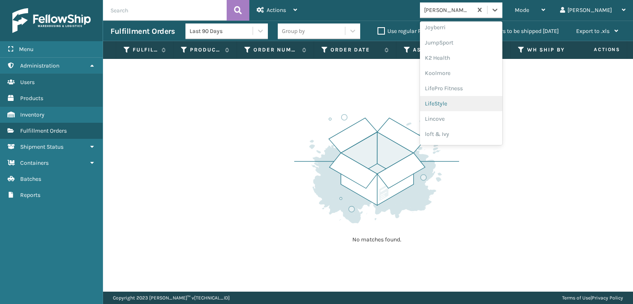
scroll to position [413, 0]
click at [476, 120] on div "SleepGeekz" at bounding box center [461, 120] width 82 height 15
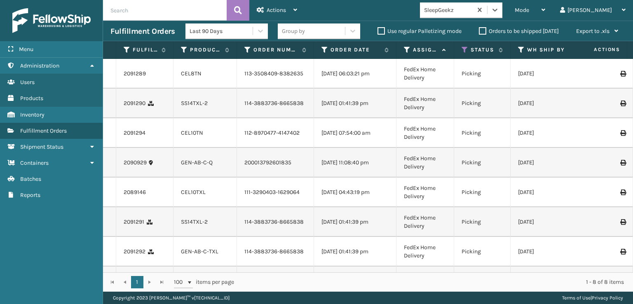
scroll to position [0, 0]
click at [502, 7] on div at bounding box center [495, 9] width 15 height 15
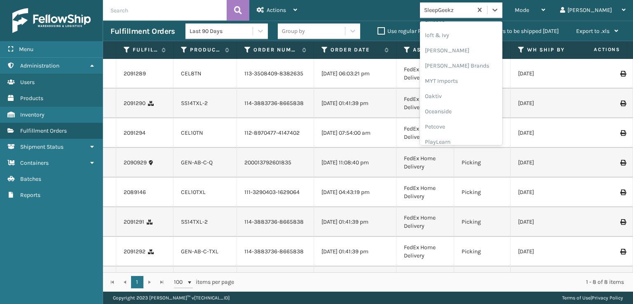
scroll to position [413, 0]
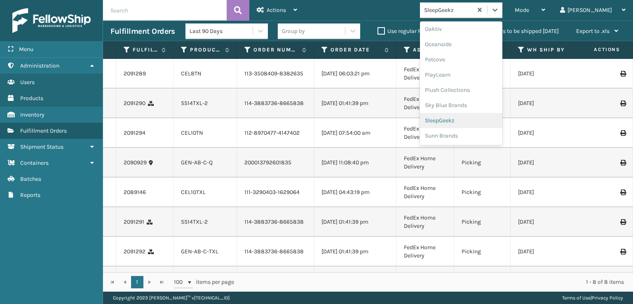
click at [471, 119] on div "SleepGeekz" at bounding box center [461, 120] width 82 height 15
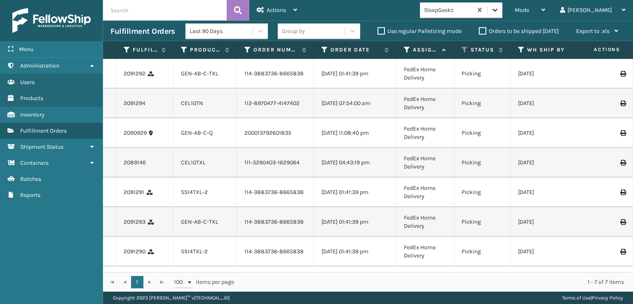
click at [499, 8] on icon at bounding box center [495, 10] width 8 height 8
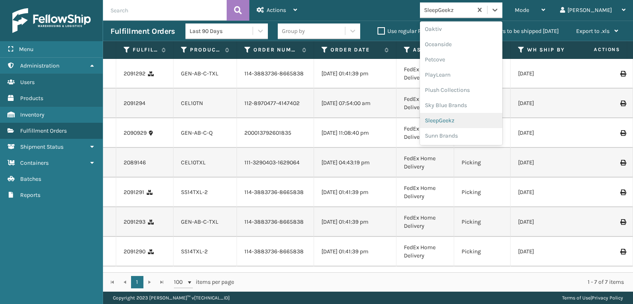
click at [475, 121] on div "SleepGeekz" at bounding box center [461, 120] width 82 height 15
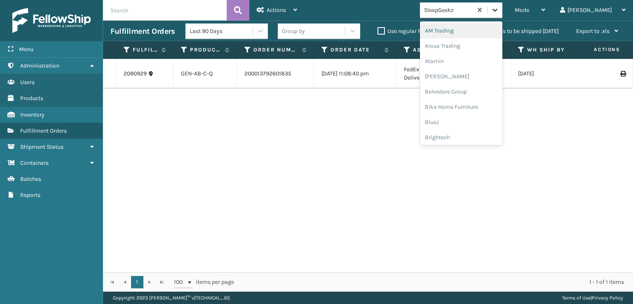
click at [497, 9] on icon at bounding box center [495, 10] width 5 height 3
click at [467, 120] on div "SleepGeekz" at bounding box center [461, 120] width 82 height 15
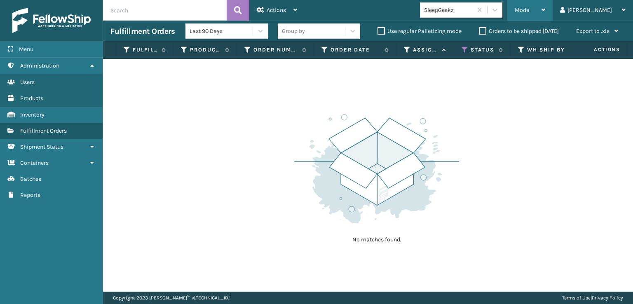
click at [529, 12] on span "Mode" at bounding box center [522, 10] width 14 height 7
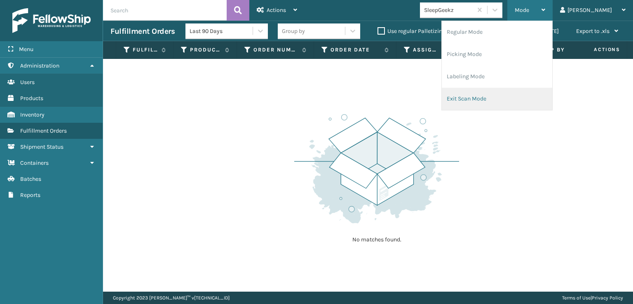
click at [498, 101] on li "Exit Scan Mode" at bounding box center [497, 99] width 110 height 22
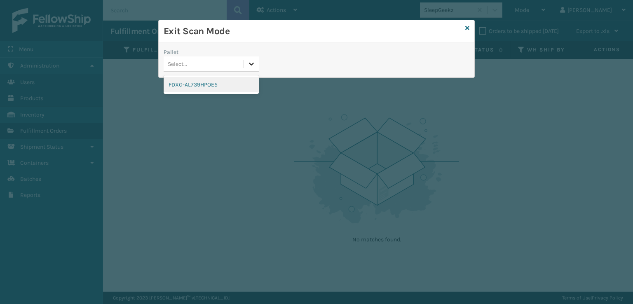
click at [254, 60] on icon at bounding box center [251, 64] width 8 height 8
click at [209, 86] on div "FDXG-AL739HPOE5" at bounding box center [211, 84] width 95 height 15
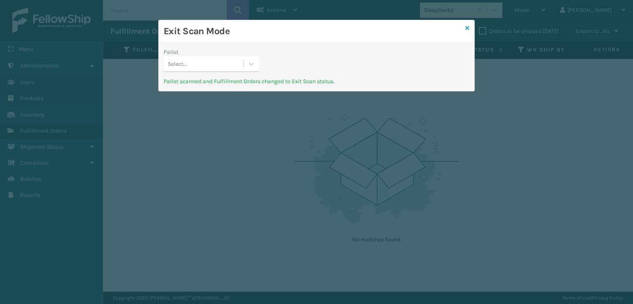
click at [469, 27] on icon at bounding box center [467, 28] width 4 height 6
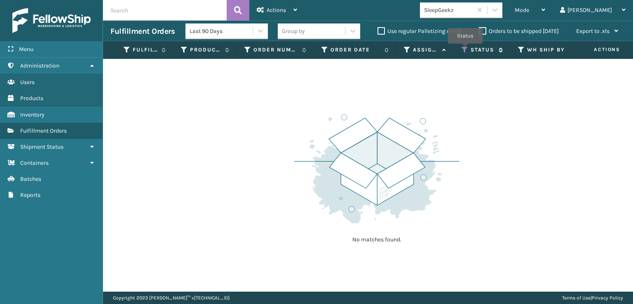
click at [465, 49] on icon at bounding box center [465, 49] width 7 height 7
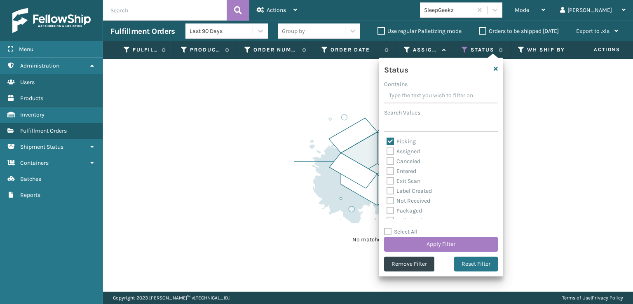
click at [391, 141] on label "Picking" at bounding box center [401, 141] width 29 height 7
click at [387, 141] on input "Picking" at bounding box center [387, 139] width 0 height 5
checkbox input "false"
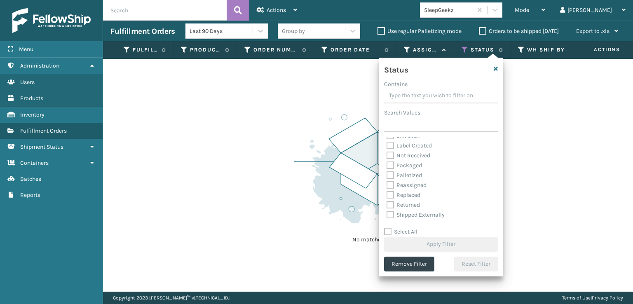
scroll to position [46, 0]
click at [388, 175] on label "Palletized" at bounding box center [404, 174] width 35 height 7
click at [387, 175] on input "Palletized" at bounding box center [387, 172] width 0 height 5
checkbox input "true"
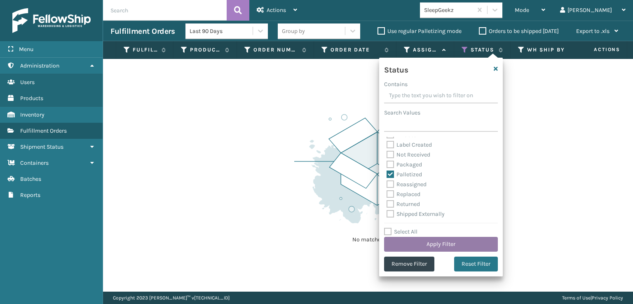
click at [423, 240] on button "Apply Filter" at bounding box center [441, 244] width 114 height 15
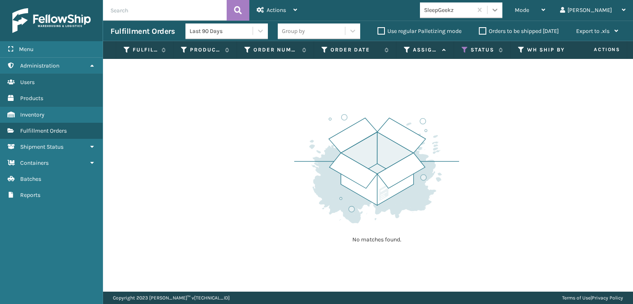
click at [502, 16] on div at bounding box center [495, 9] width 15 height 15
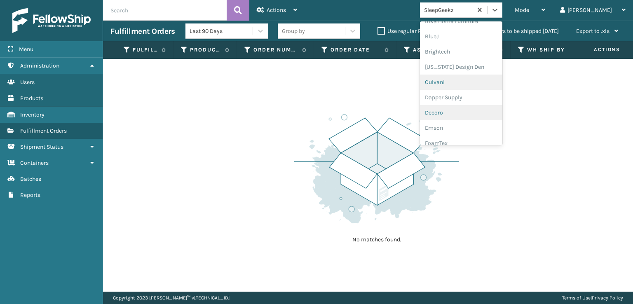
scroll to position [165, 0]
click at [472, 61] on div "FoamTex" at bounding box center [461, 63] width 82 height 15
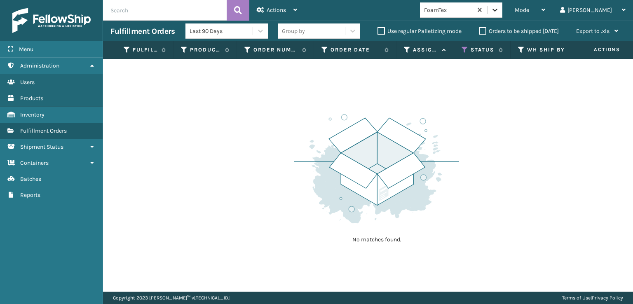
click at [497, 10] on icon at bounding box center [495, 10] width 5 height 3
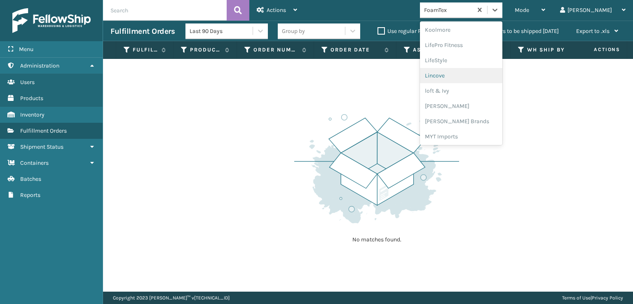
scroll to position [302, 0]
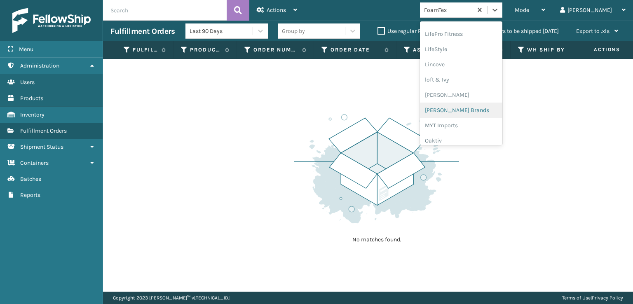
click at [475, 109] on div "[PERSON_NAME] Brands" at bounding box center [461, 110] width 82 height 15
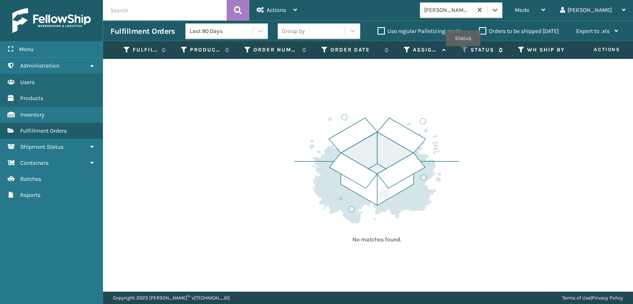
click at [463, 52] on icon at bounding box center [465, 49] width 7 height 7
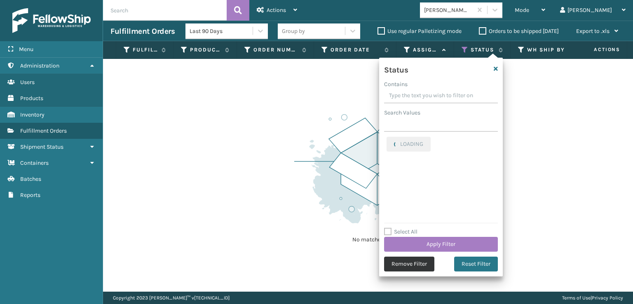
click at [405, 265] on button "Remove Filter" at bounding box center [409, 264] width 50 height 15
